Goal: Navigation & Orientation: Go to known website

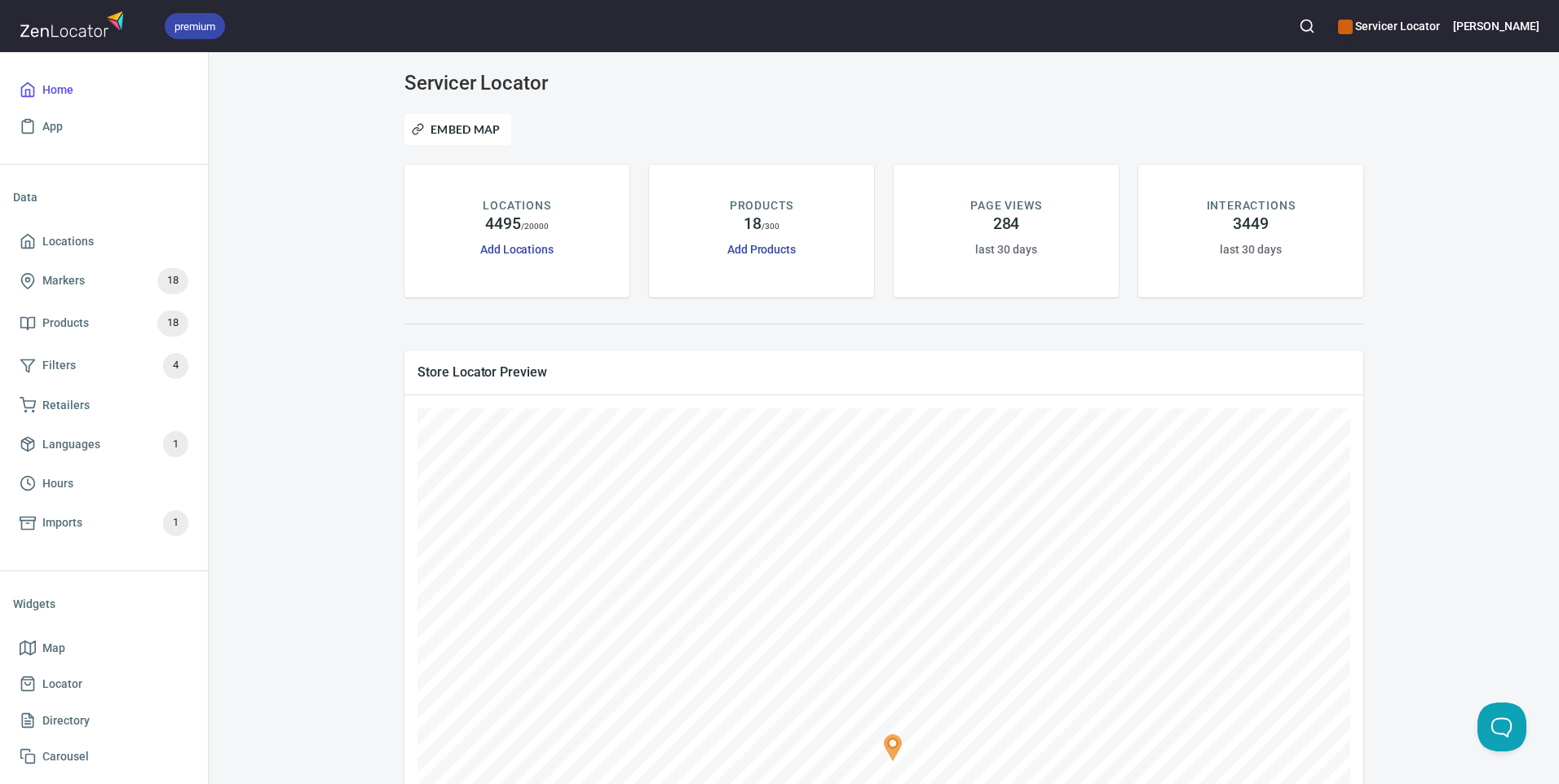
scroll to position [316, 0]
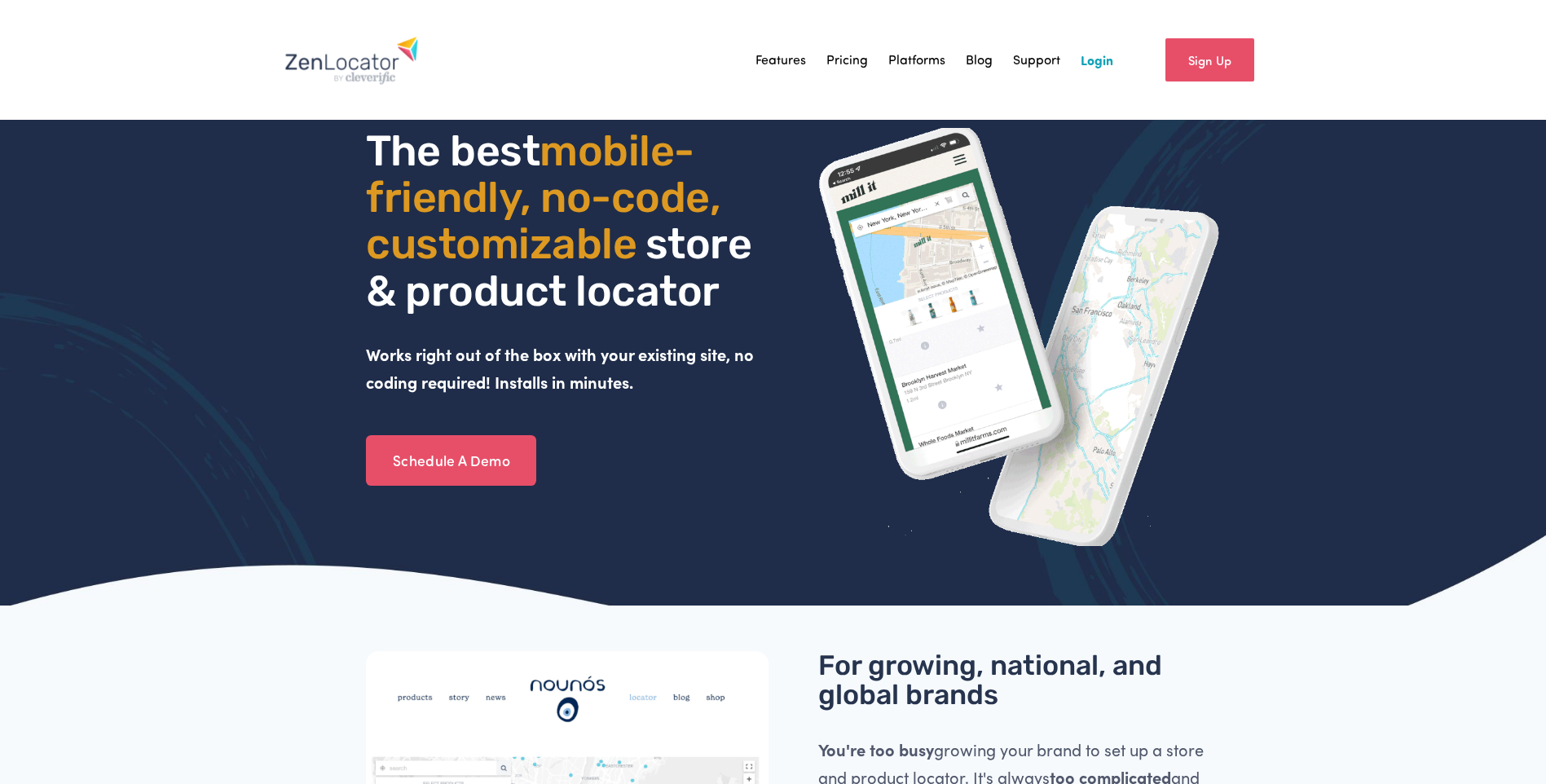
click at [1194, 65] on link "Sign Up" at bounding box center [1209, 60] width 89 height 43
click at [1095, 68] on link "Login" at bounding box center [1096, 60] width 32 height 25
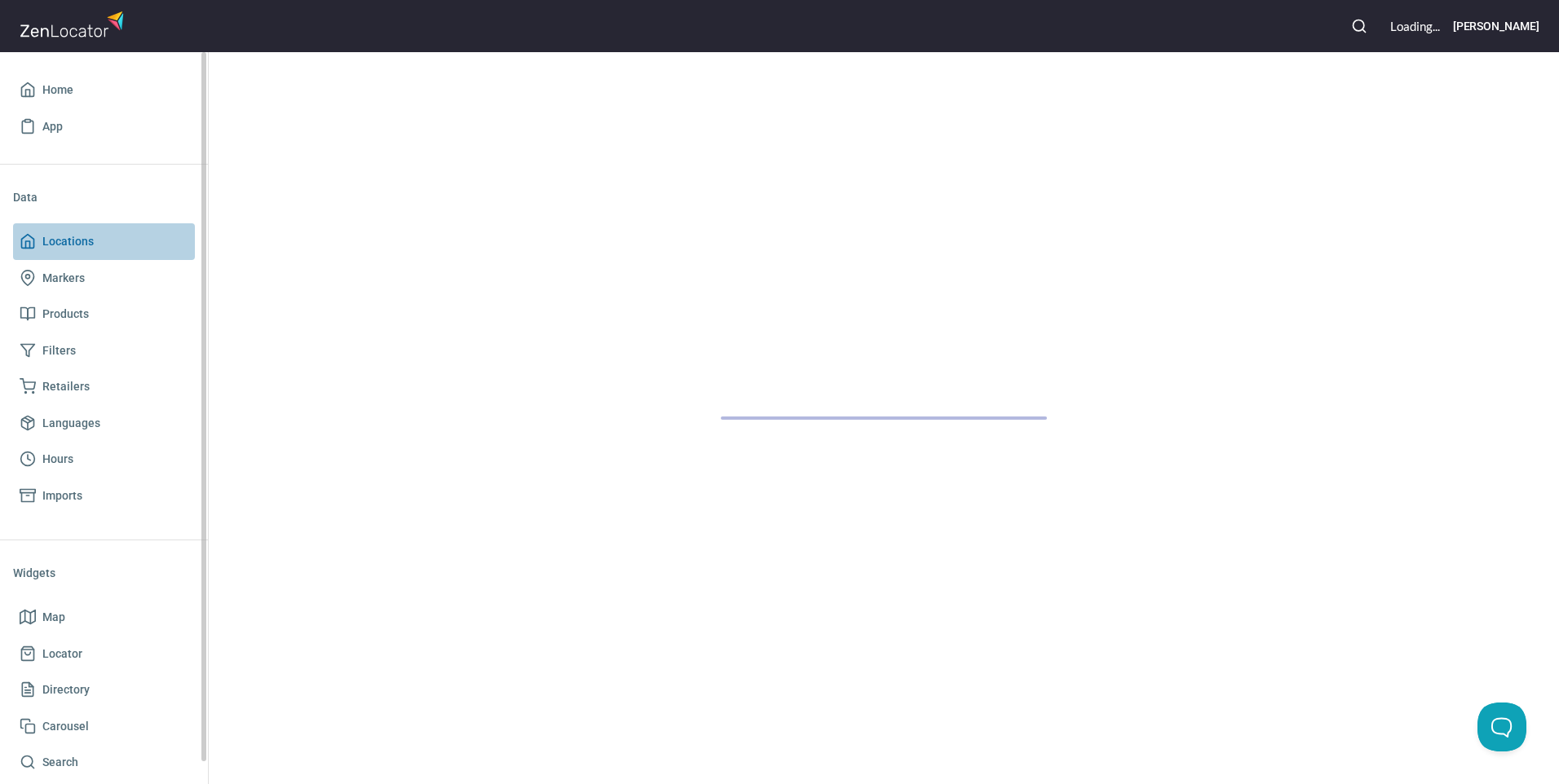
click at [75, 236] on span "Locations" at bounding box center [68, 241] width 51 height 21
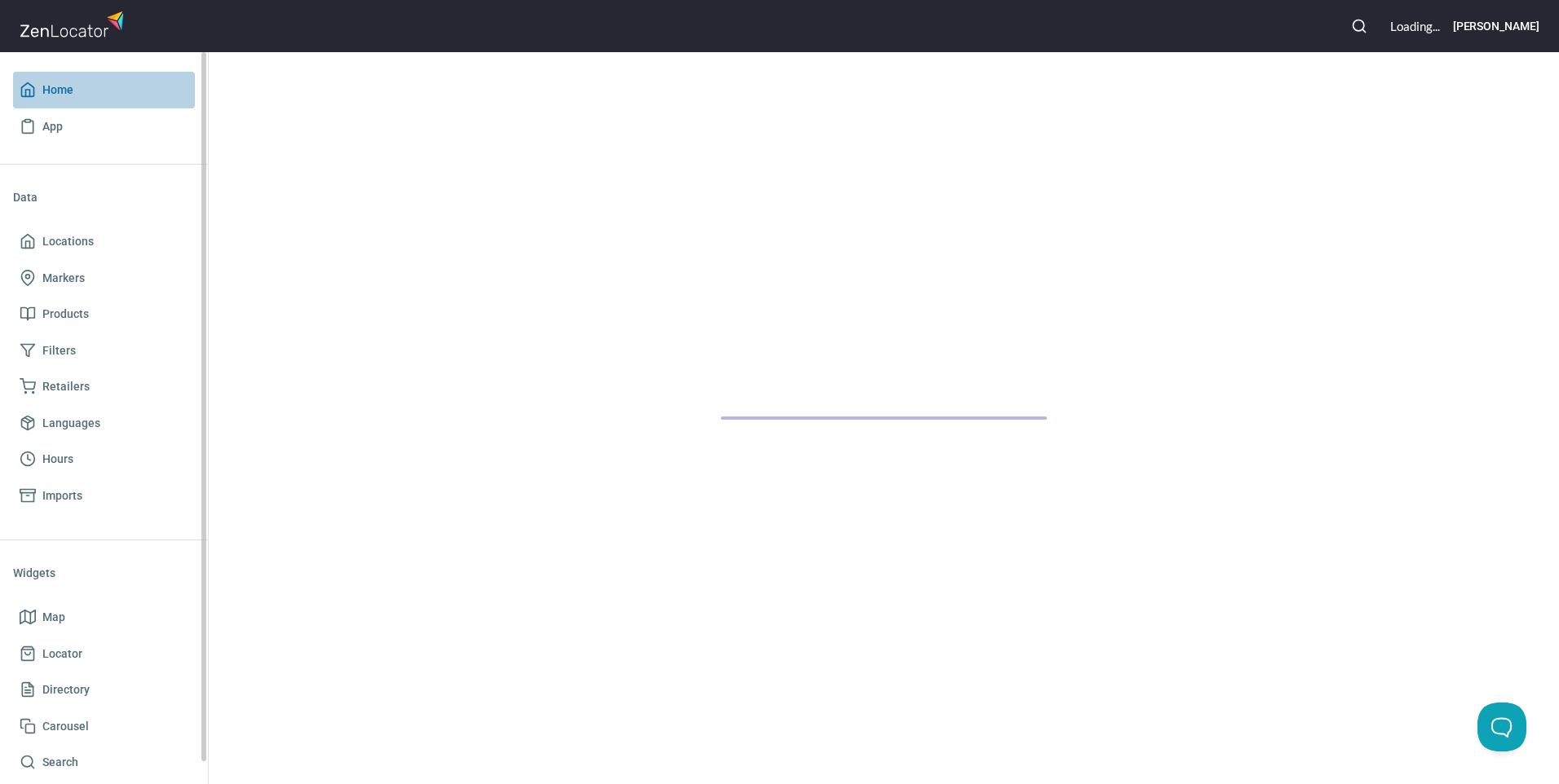
click at [88, 91] on span "Home" at bounding box center [104, 89] width 169 height 21
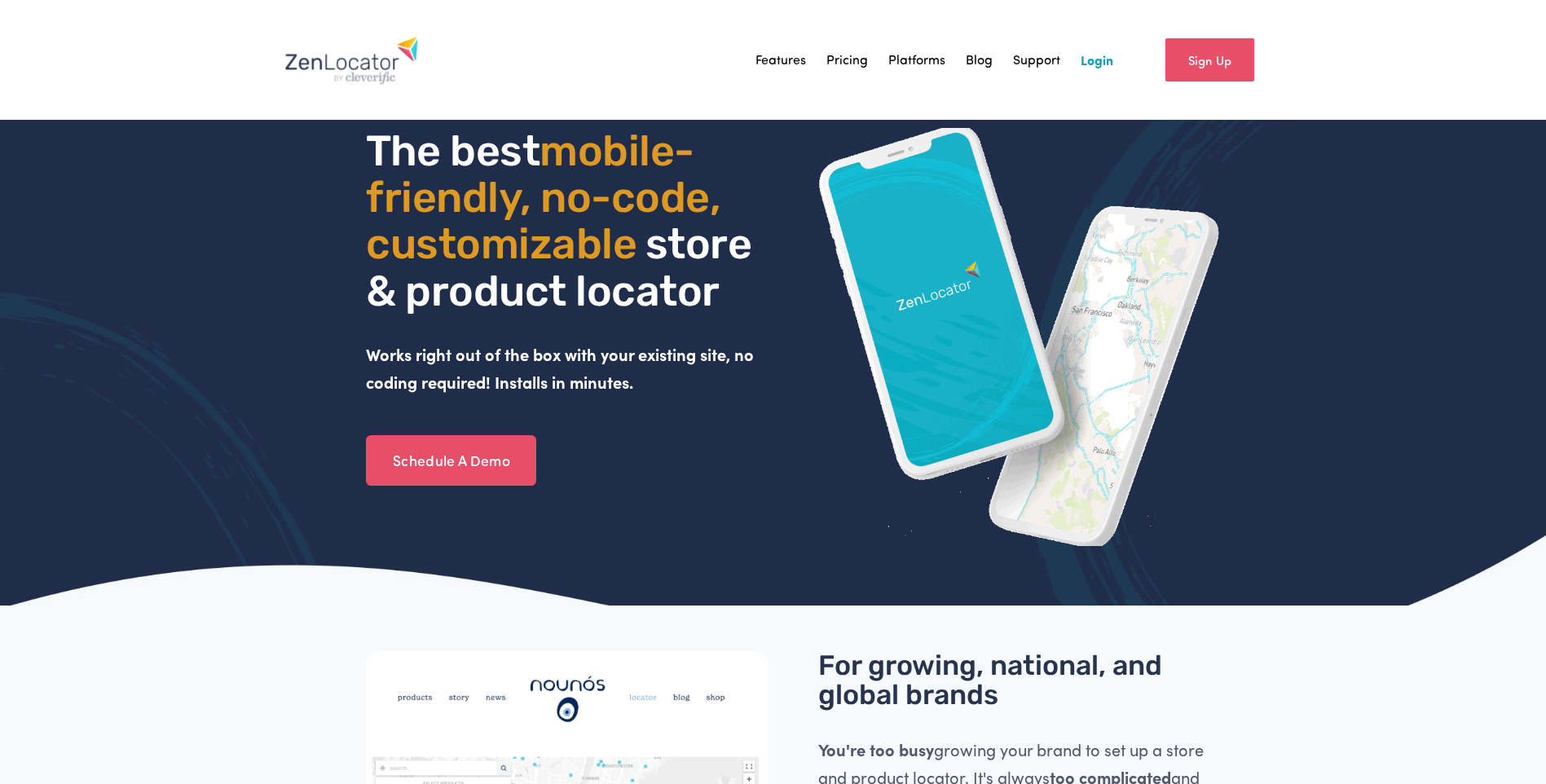
click at [1105, 59] on link "Login" at bounding box center [1096, 60] width 32 height 25
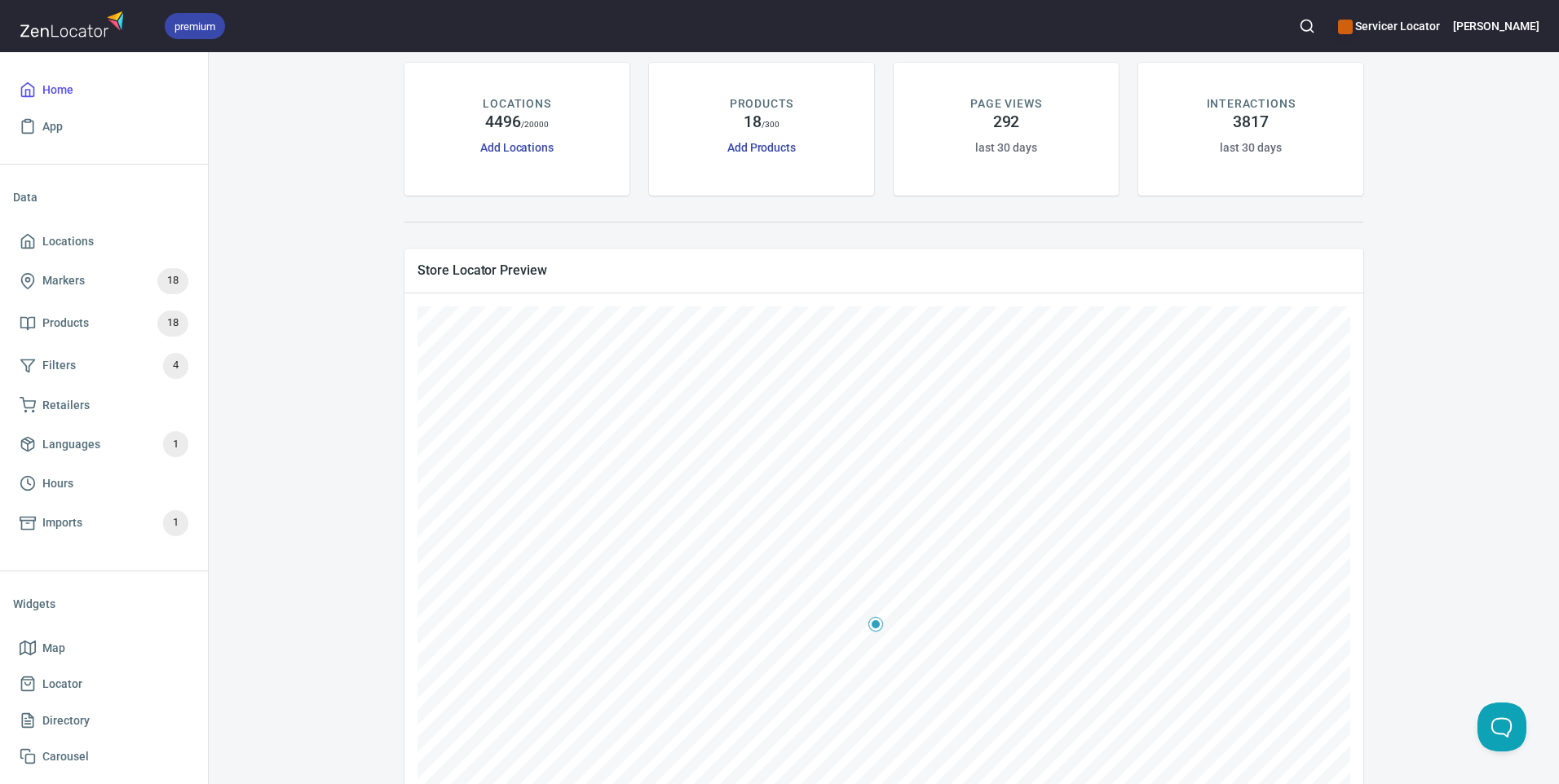
scroll to position [244, 0]
